Goal: Task Accomplishment & Management: Manage account settings

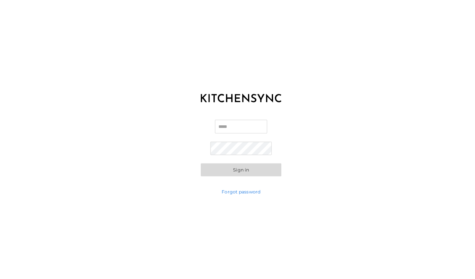
click at [246, 125] on input "Email" at bounding box center [237, 124] width 51 height 13
type input "**********"
click at [221, 127] on input "Email" at bounding box center [237, 124] width 51 height 13
type input "**********"
click at [230, 166] on button "Sign in" at bounding box center [237, 167] width 79 height 13
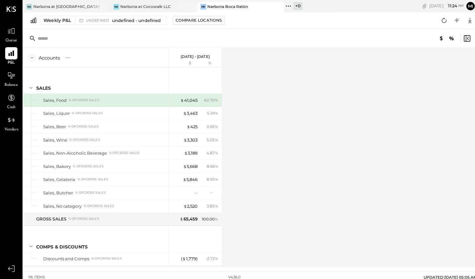
click at [231, 5] on div "Narbona Boca Ratōn" at bounding box center [224, 6] width 40 height 5
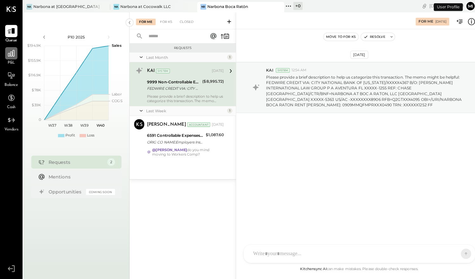
click at [10, 54] on icon at bounding box center [11, 52] width 6 height 6
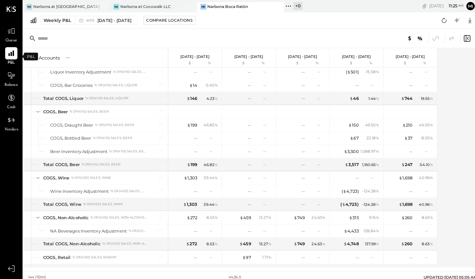
scroll to position [405, 0]
click at [183, 173] on span "$" at bounding box center [182, 175] width 3 height 5
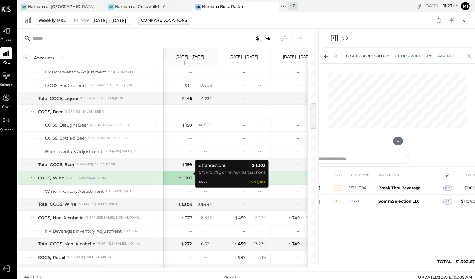
click at [466, 57] on icon at bounding box center [467, 55] width 3 height 3
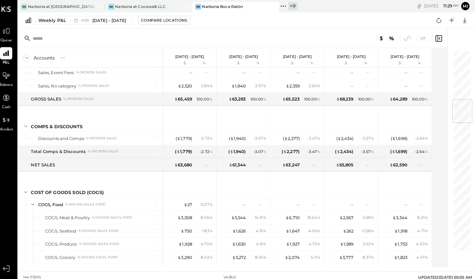
scroll to position [144, 0]
